Goal: Task Accomplishment & Management: Use online tool/utility

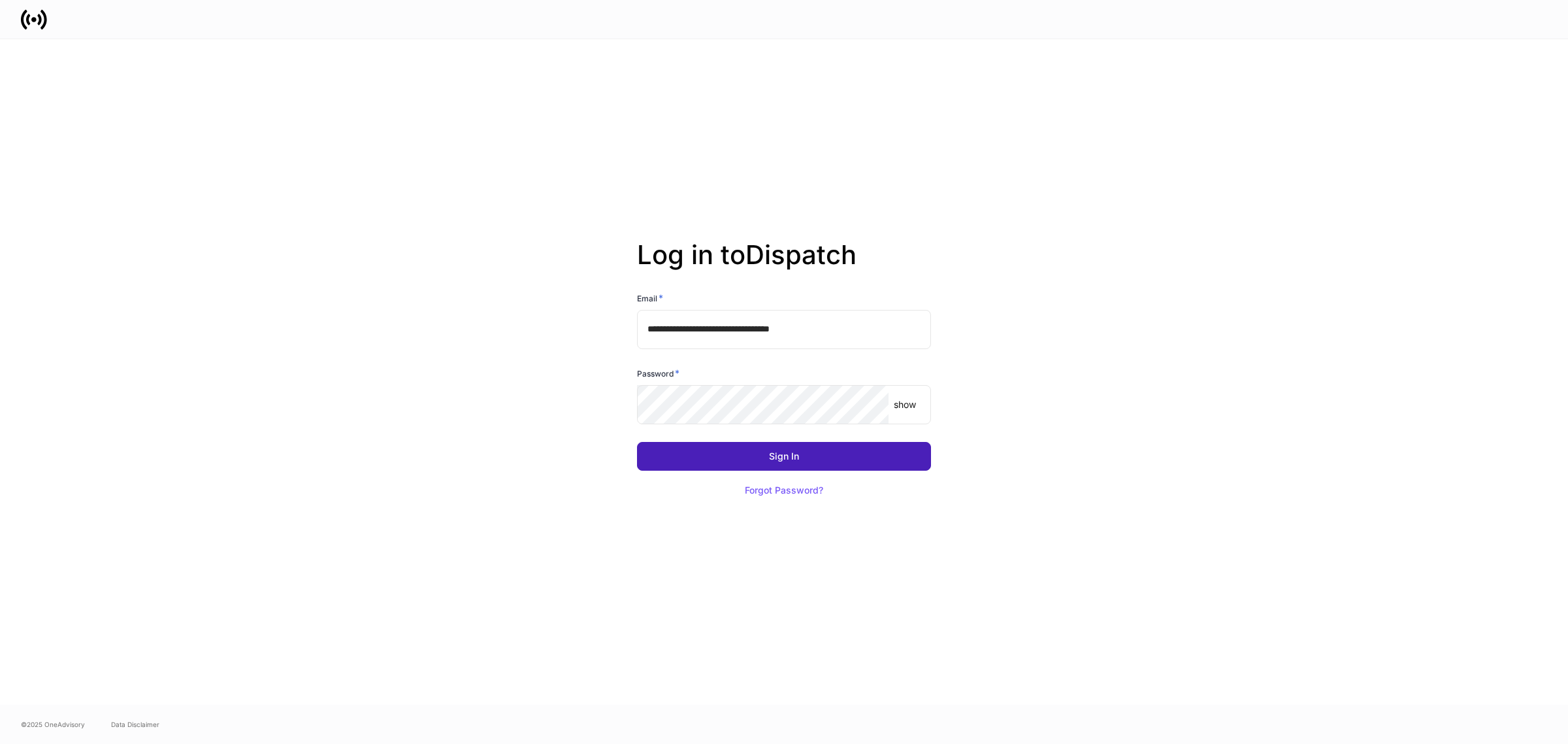
click at [815, 451] on button "Sign In" at bounding box center [784, 456] width 294 height 29
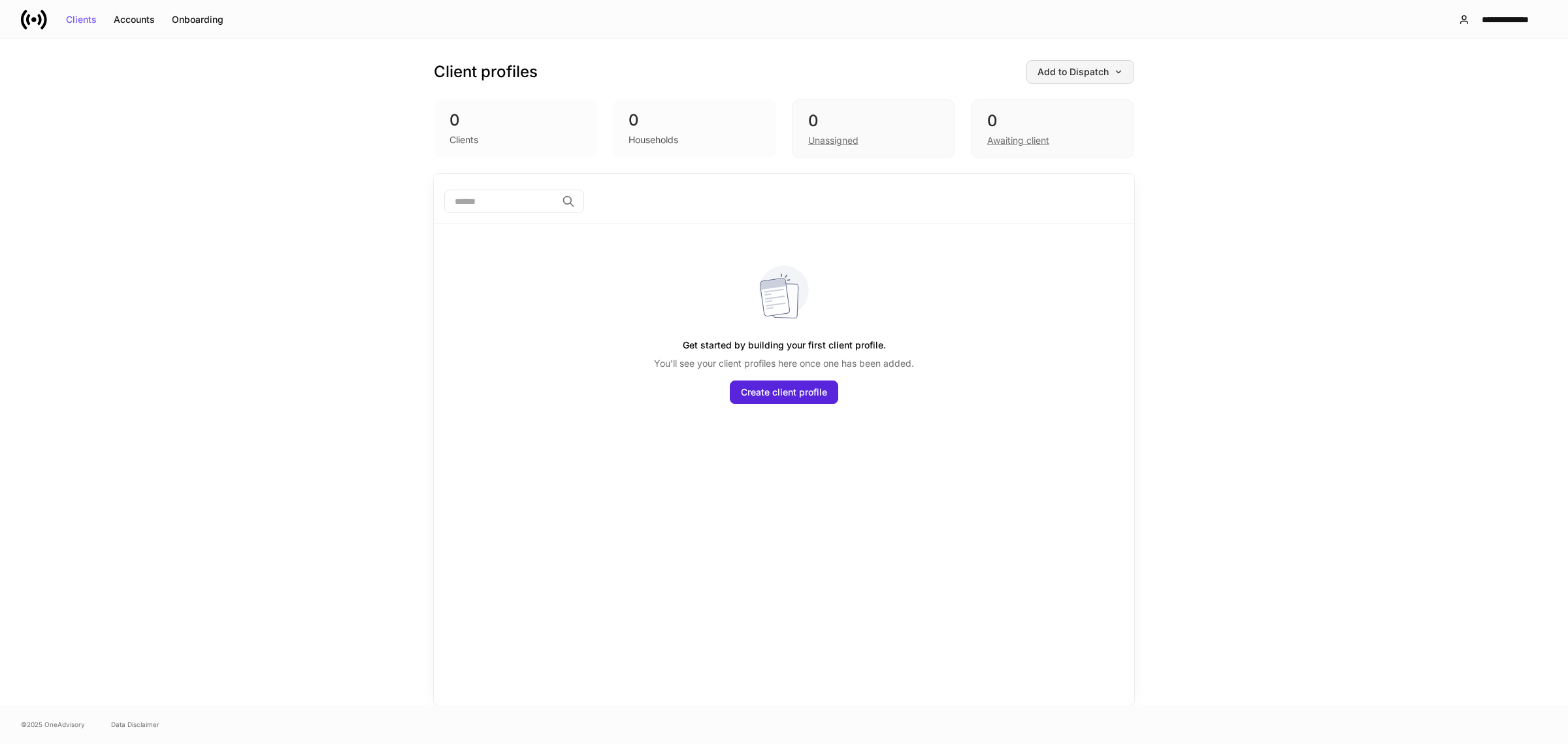
click at [1076, 72] on div "Add to Dispatch" at bounding box center [1080, 72] width 86 height 9
click at [1076, 72] on div at bounding box center [784, 372] width 1568 height 744
click at [968, 139] on div "0 Clients 0 Households 0 Unassigned 0 Awaiting client" at bounding box center [784, 128] width 701 height 59
click at [1005, 135] on div "Awaiting client" at bounding box center [1018, 140] width 62 height 13
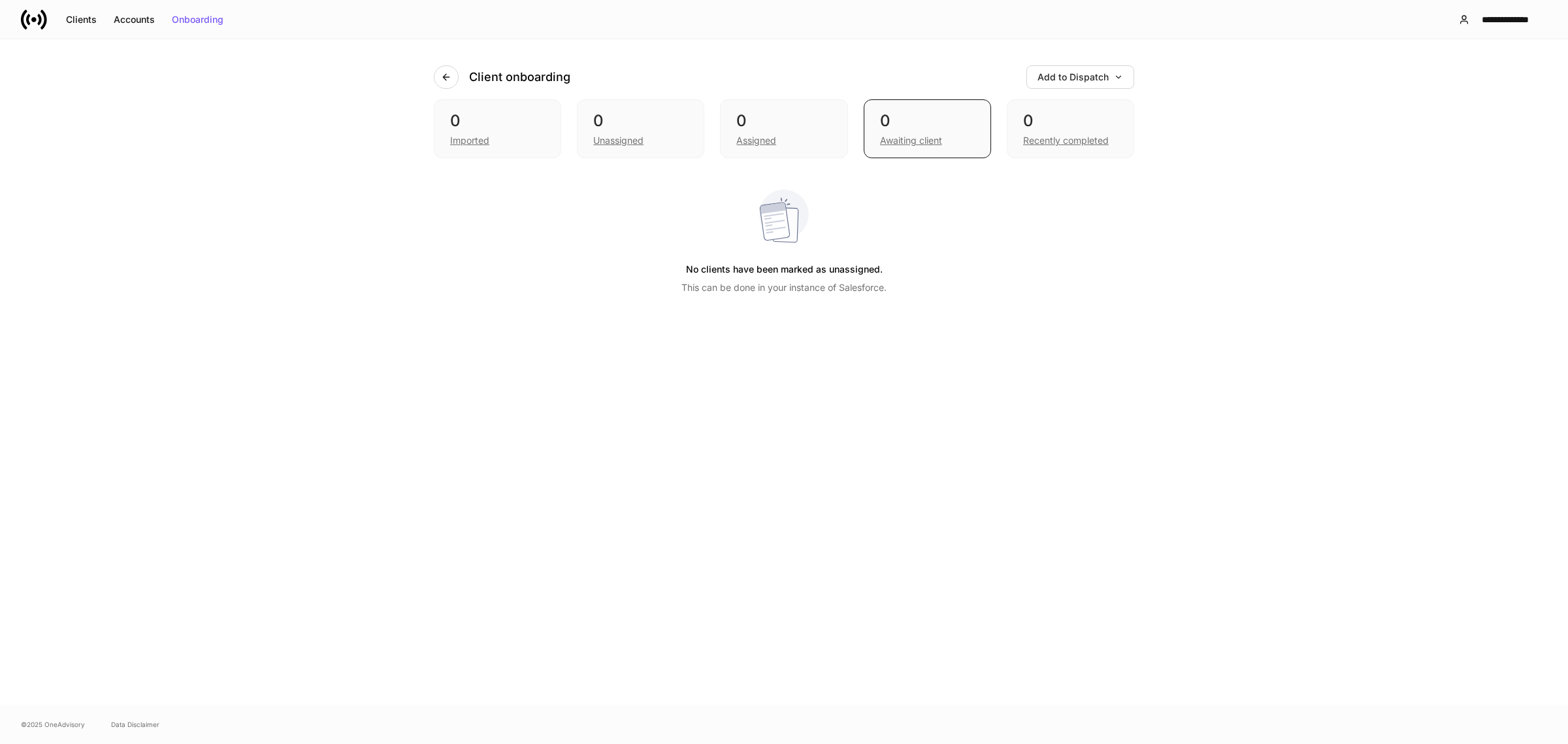
click at [134, 7] on div "Clients Accounts Onboarding" at bounding box center [126, 20] width 211 height 26
click at [131, 18] on div "Accounts" at bounding box center [134, 20] width 41 height 9
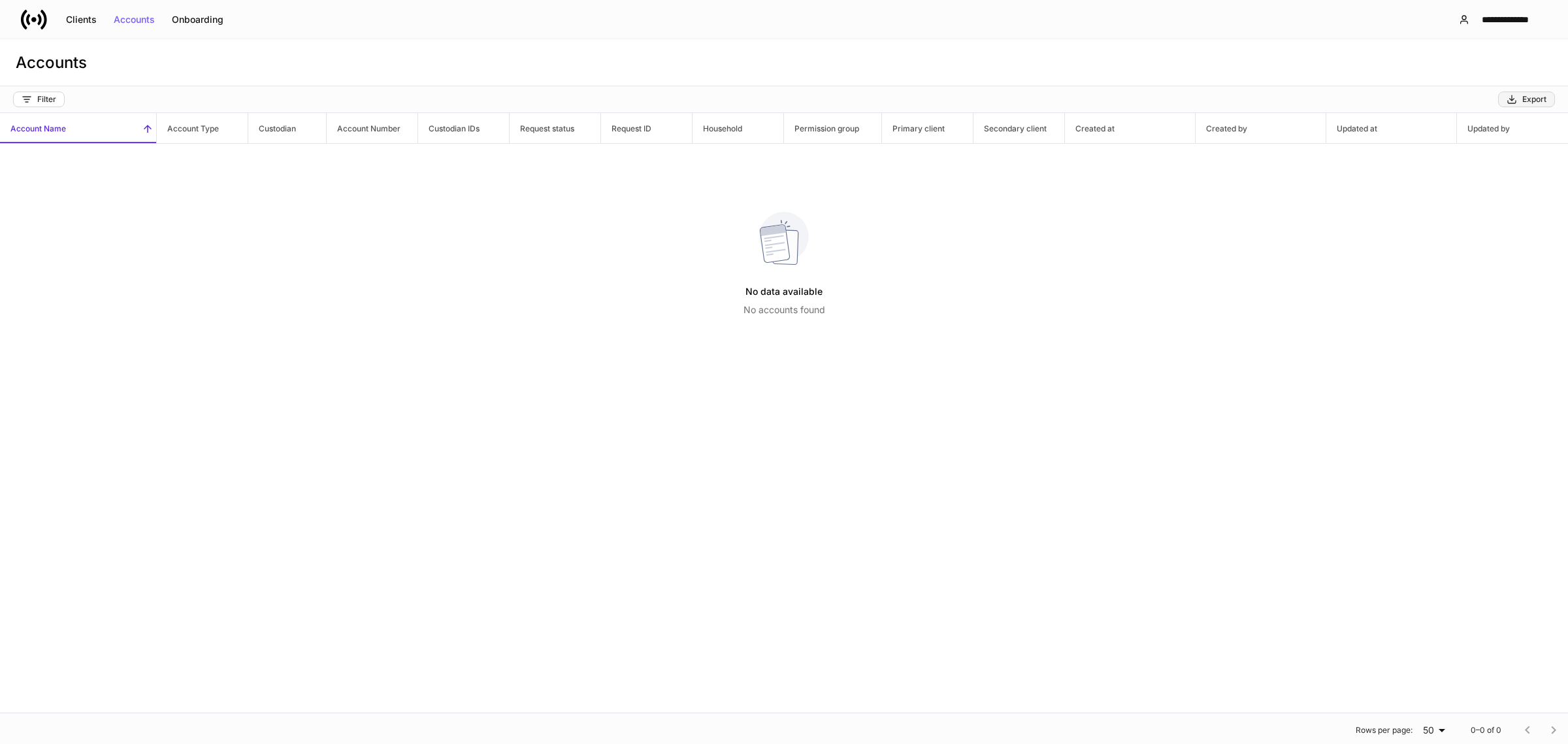
click at [1511, 91] on button "Export" at bounding box center [1527, 99] width 57 height 16
click at [1511, 105] on button "Export" at bounding box center [1527, 99] width 57 height 16
click at [33, 18] on icon at bounding box center [34, 20] width 5 height 5
